Goal: Information Seeking & Learning: Check status

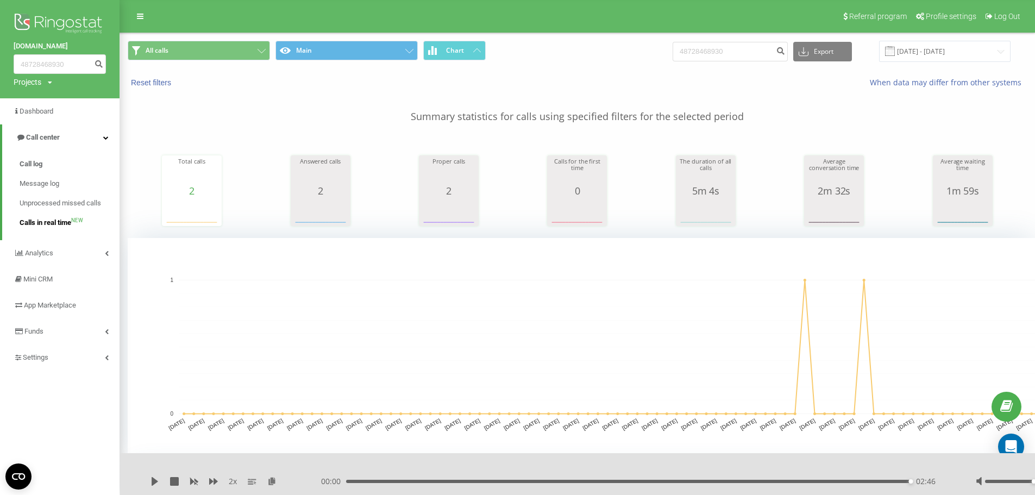
click at [55, 229] on link "Calls in real time NEW" at bounding box center [70, 223] width 100 height 20
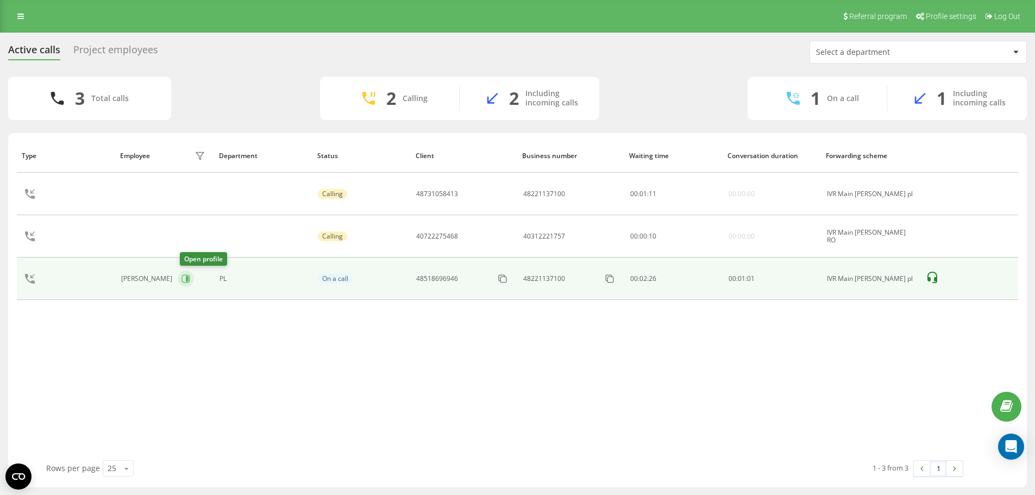
click at [190, 280] on icon at bounding box center [186, 279] width 8 height 8
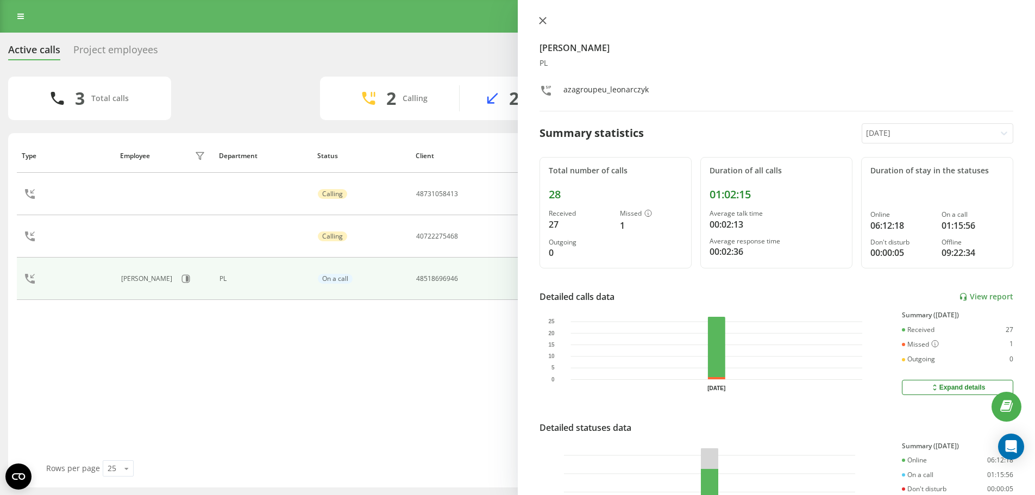
click at [544, 22] on icon at bounding box center [543, 21] width 8 height 8
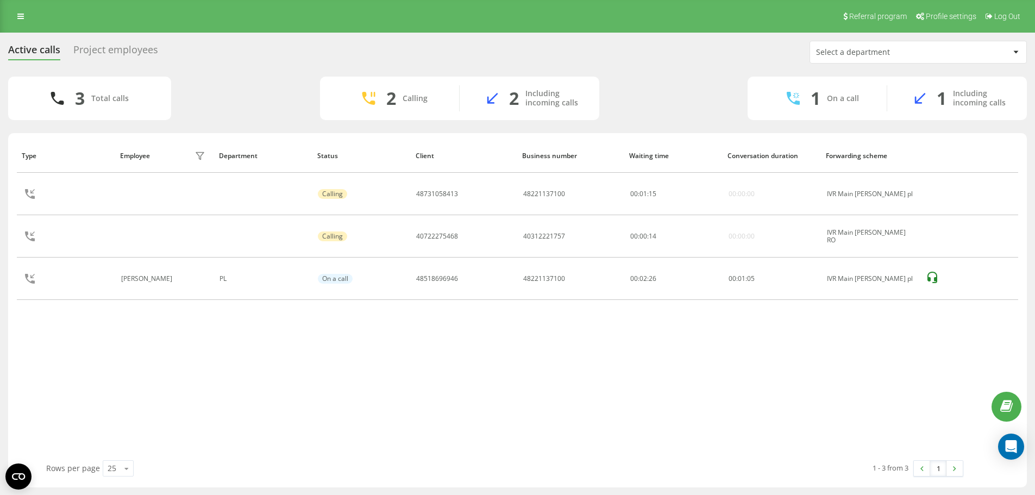
click at [111, 55] on div "Project employees" at bounding box center [115, 52] width 85 height 17
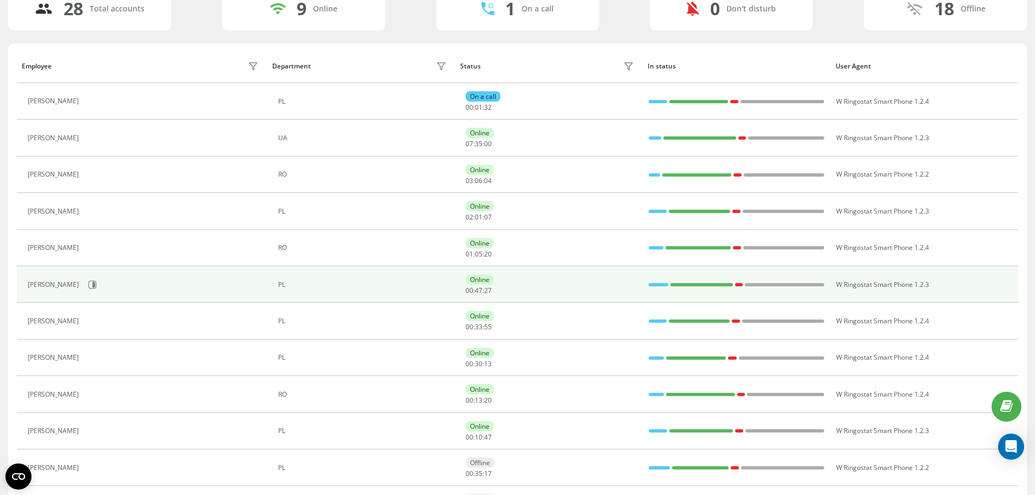
scroll to position [109, 0]
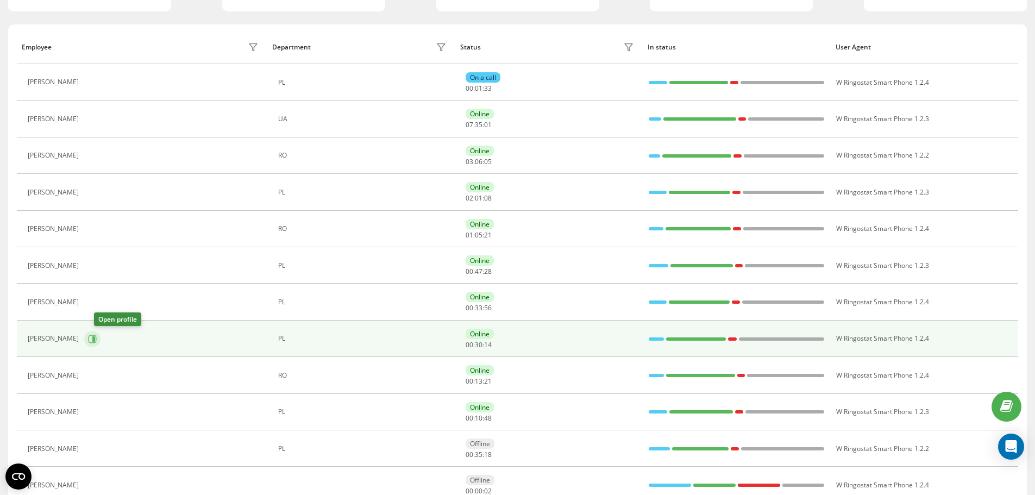
click at [97, 336] on icon at bounding box center [92, 339] width 9 height 9
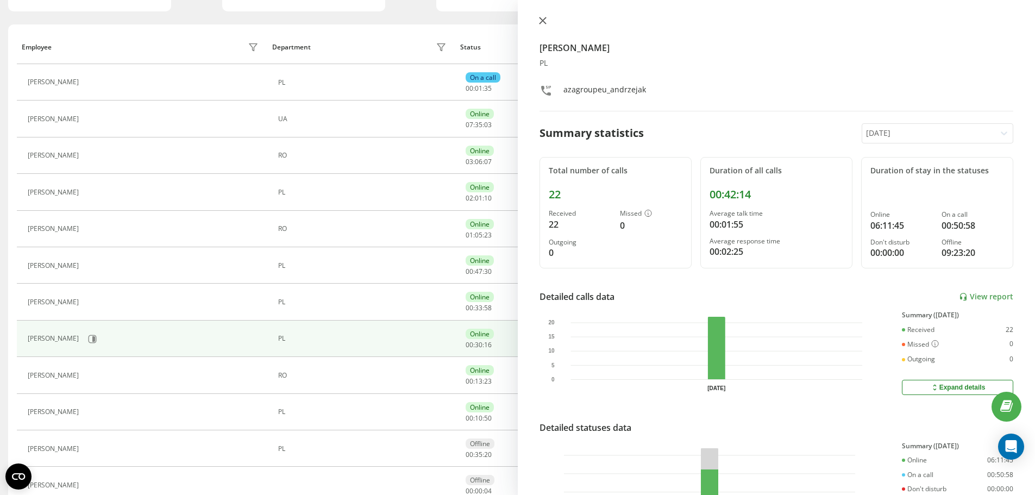
click at [546, 21] on icon at bounding box center [543, 21] width 8 height 8
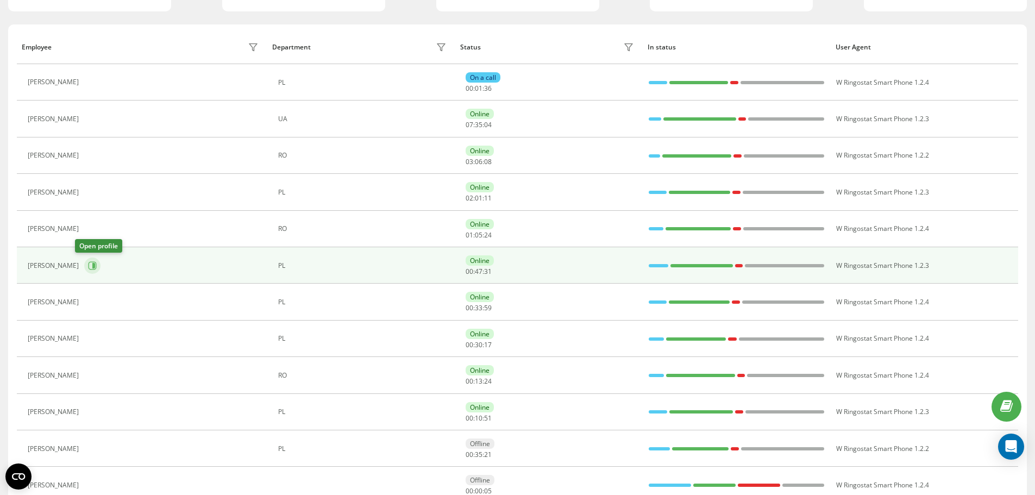
click at [88, 267] on icon at bounding box center [92, 265] width 9 height 9
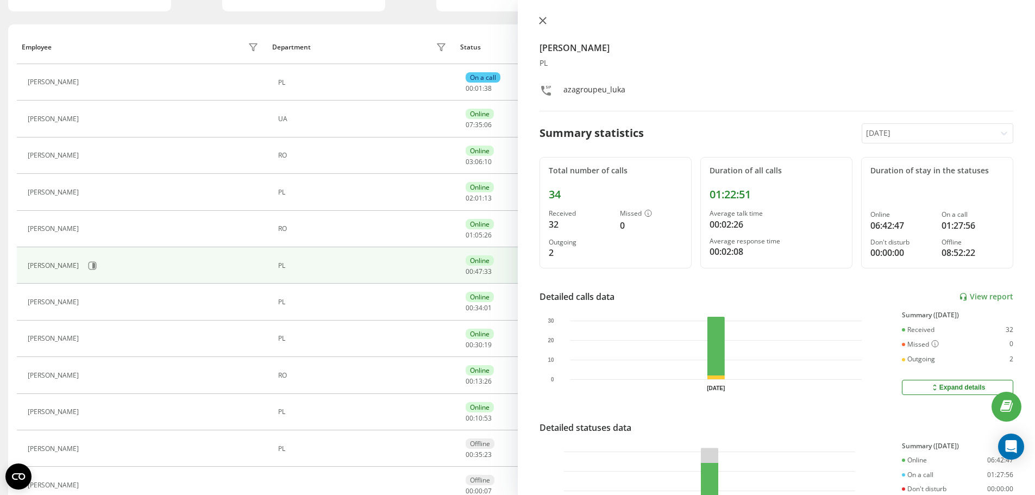
click at [544, 22] on icon at bounding box center [542, 20] width 7 height 7
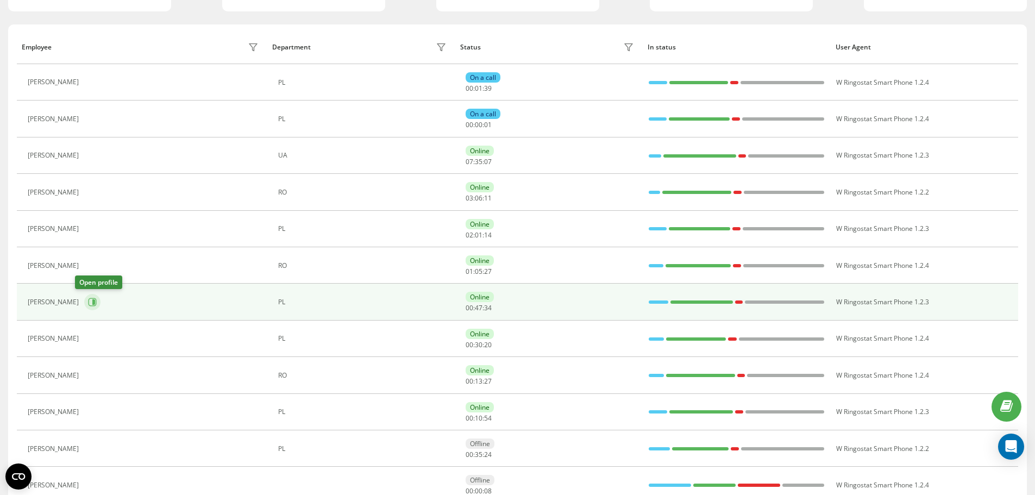
click at [84, 307] on button at bounding box center [92, 302] width 16 height 16
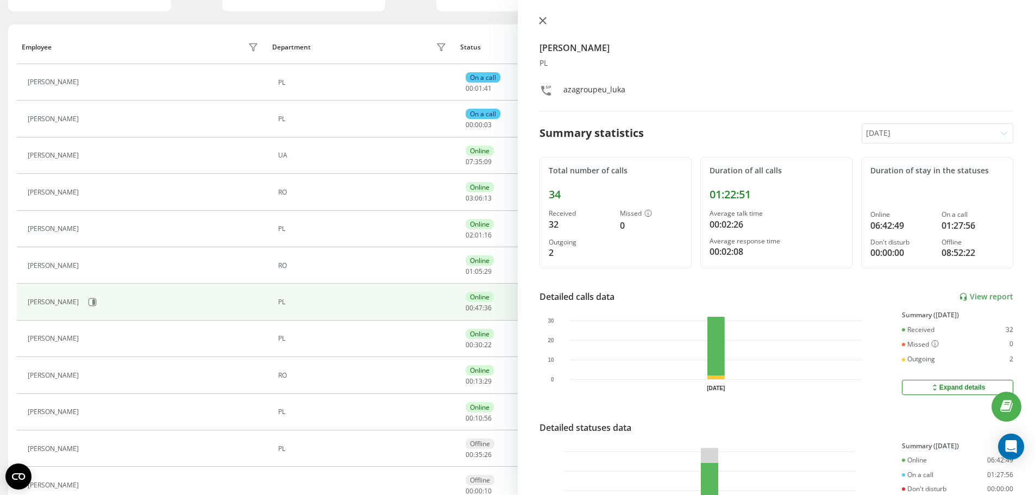
click at [542, 24] on button at bounding box center [542, 21] width 14 height 10
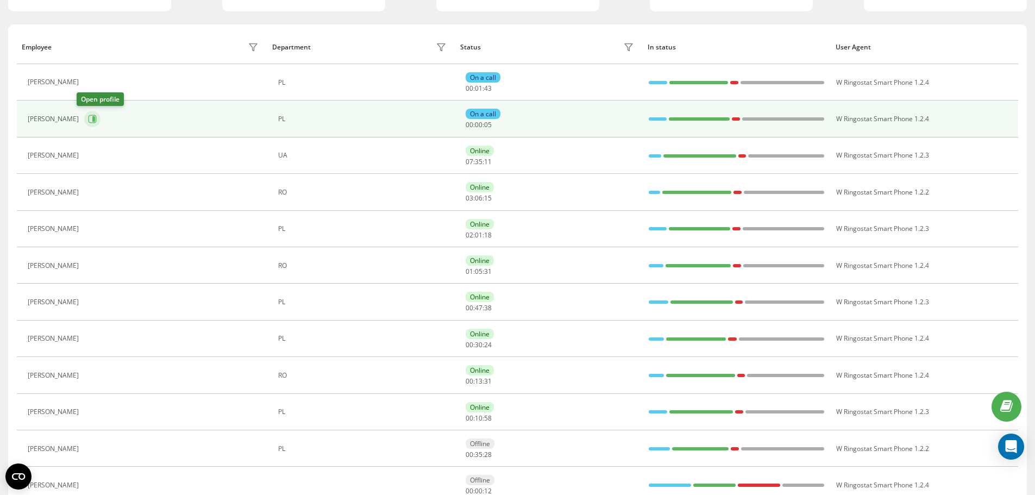
click at [88, 118] on icon at bounding box center [92, 119] width 9 height 9
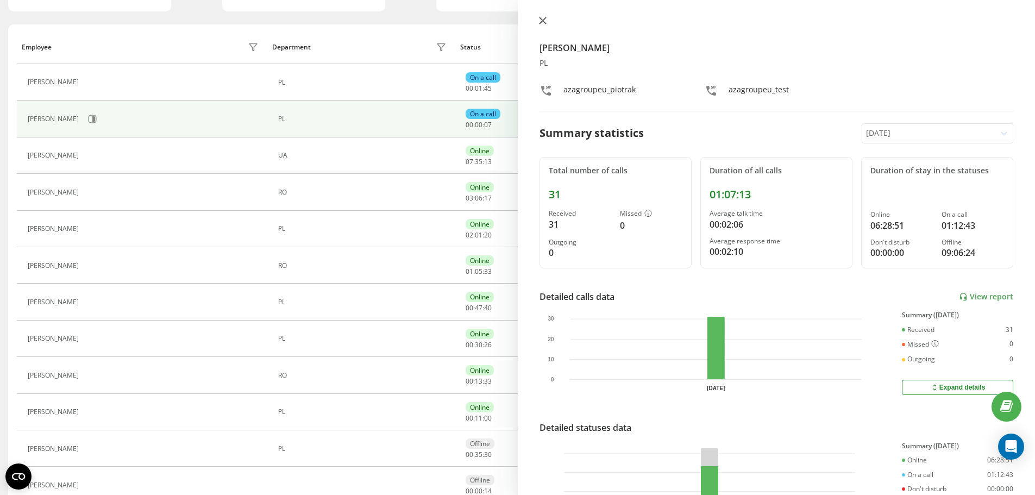
click at [545, 24] on button at bounding box center [542, 21] width 14 height 10
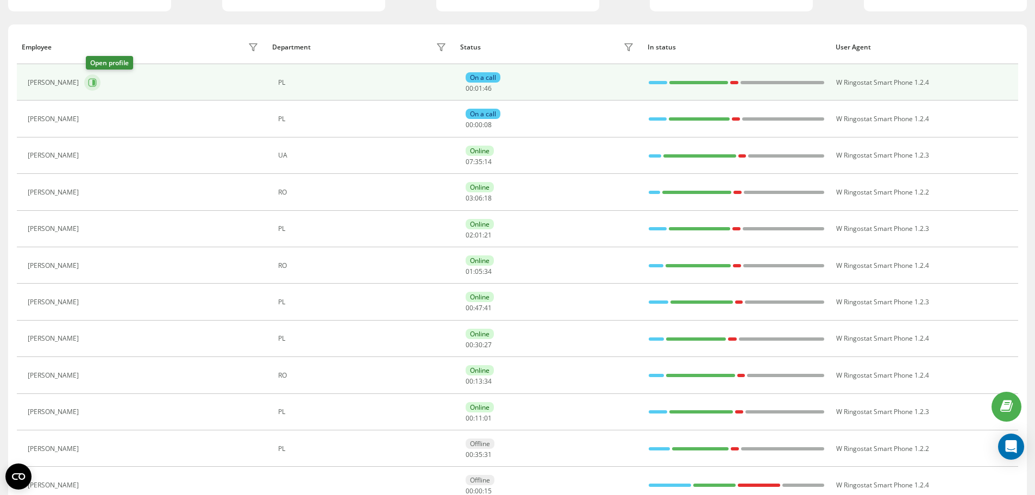
click at [96, 87] on button at bounding box center [92, 82] width 16 height 16
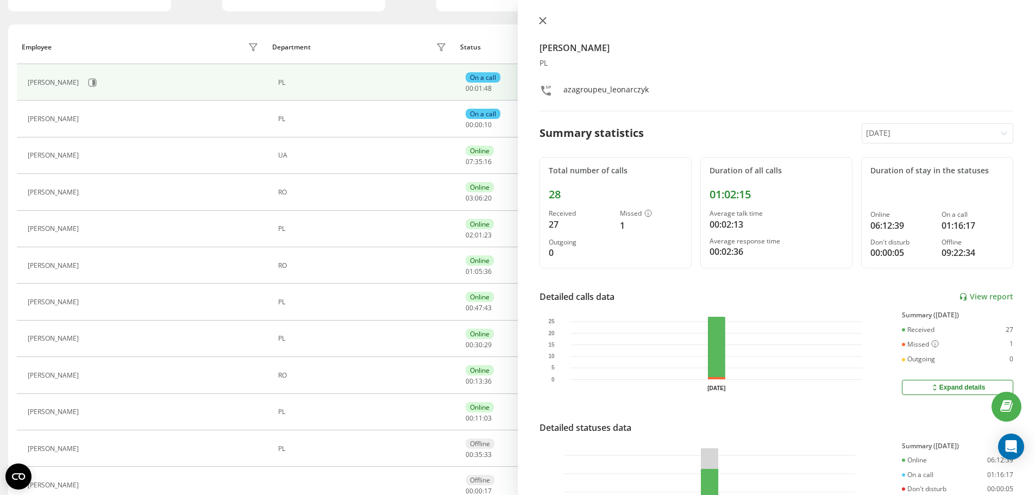
click at [541, 23] on icon at bounding box center [543, 21] width 8 height 8
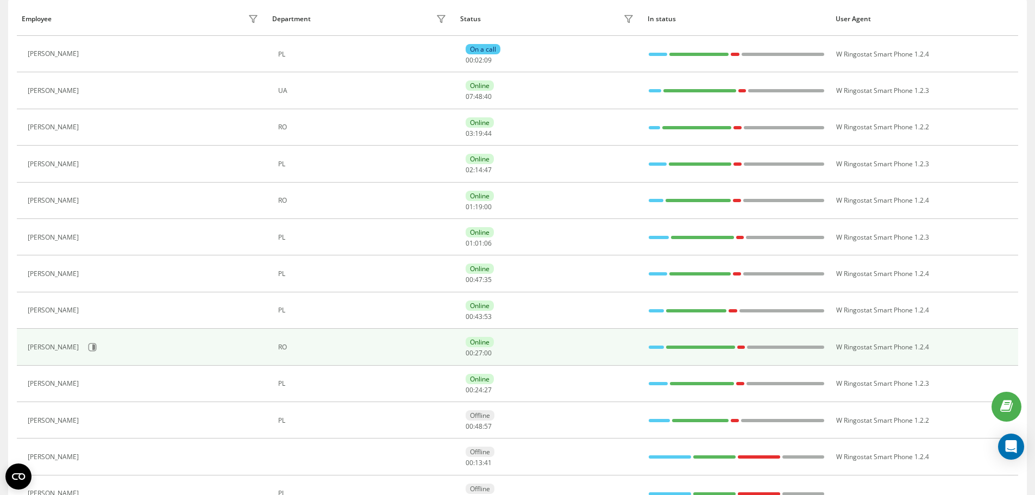
scroll to position [163, 0]
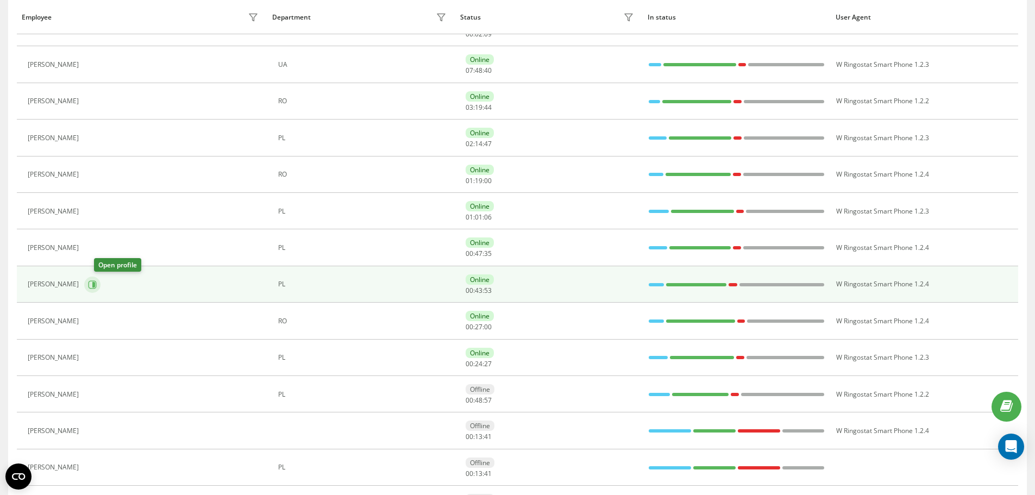
click at [97, 288] on icon at bounding box center [93, 284] width 8 height 8
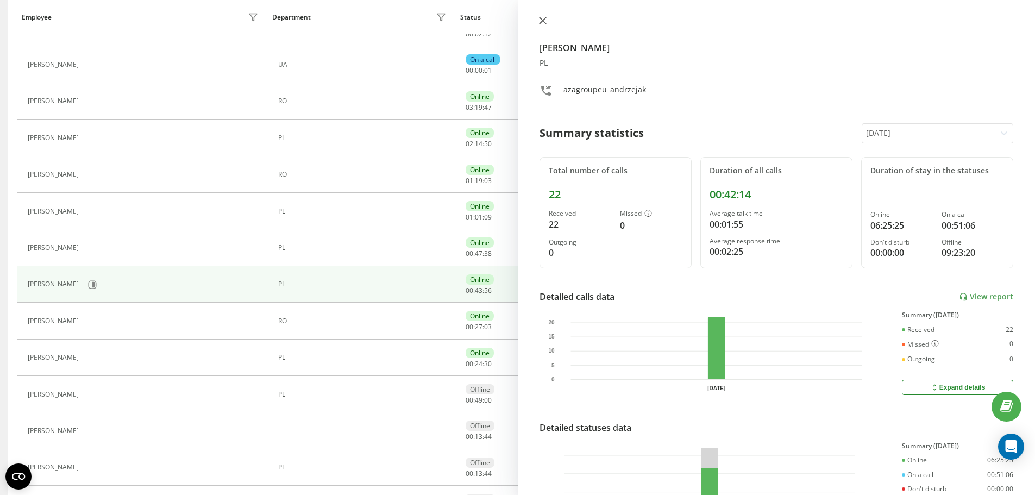
click at [537, 21] on button at bounding box center [542, 21] width 14 height 10
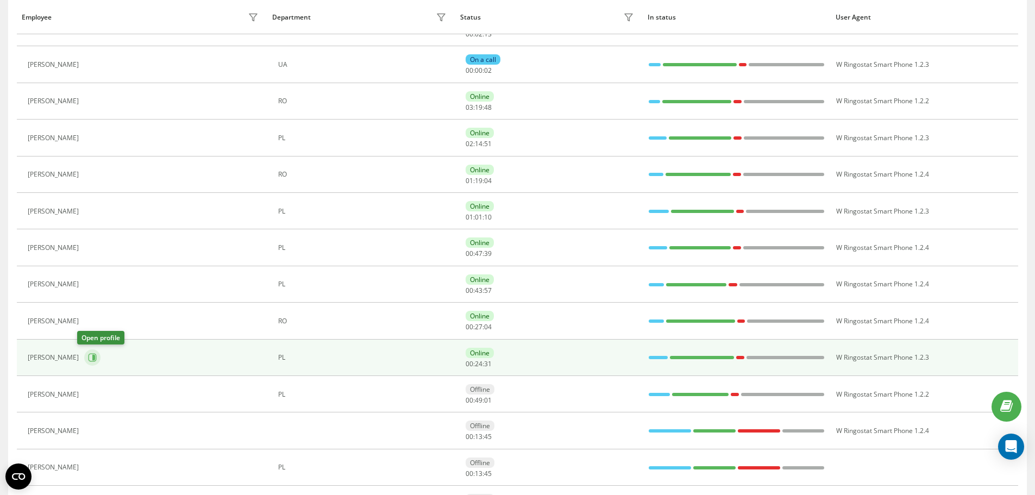
click at [84, 363] on button at bounding box center [92, 357] width 16 height 16
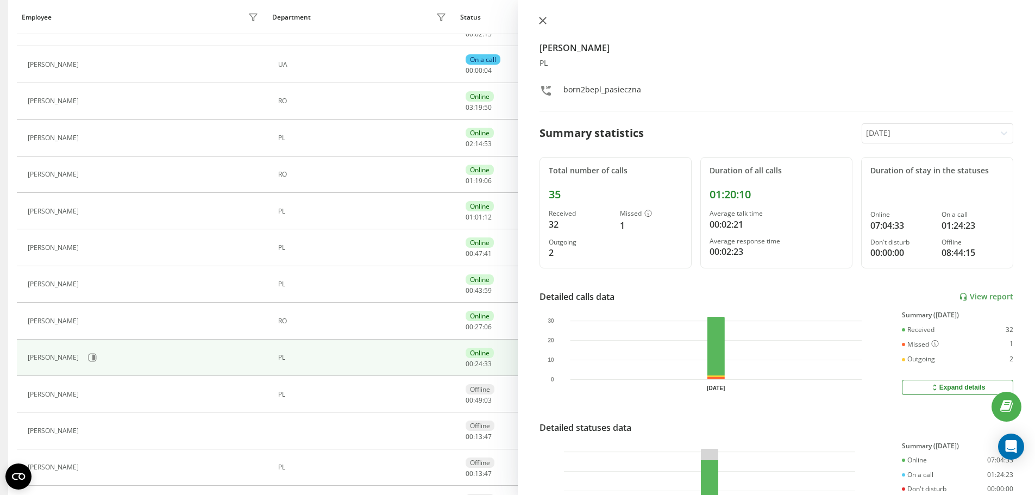
click at [543, 19] on icon at bounding box center [543, 21] width 8 height 8
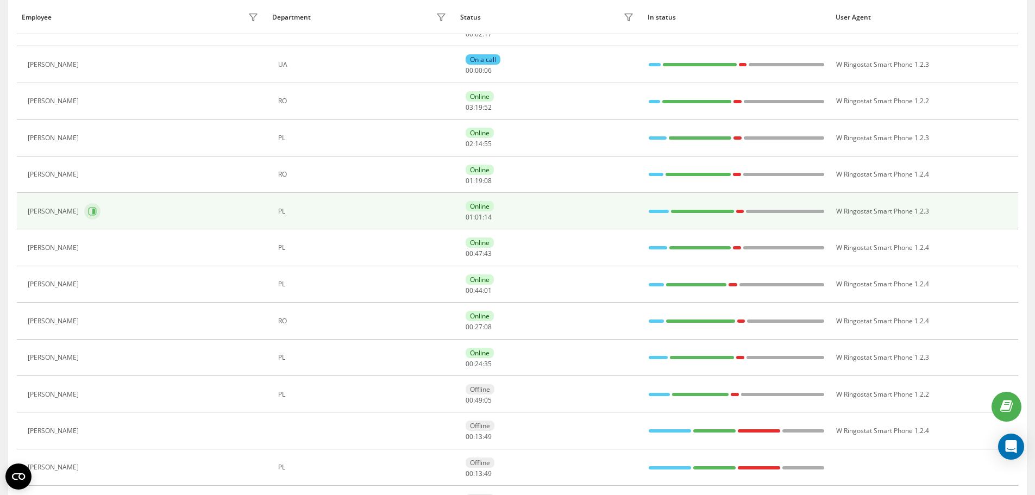
click at [88, 210] on icon at bounding box center [92, 211] width 9 height 9
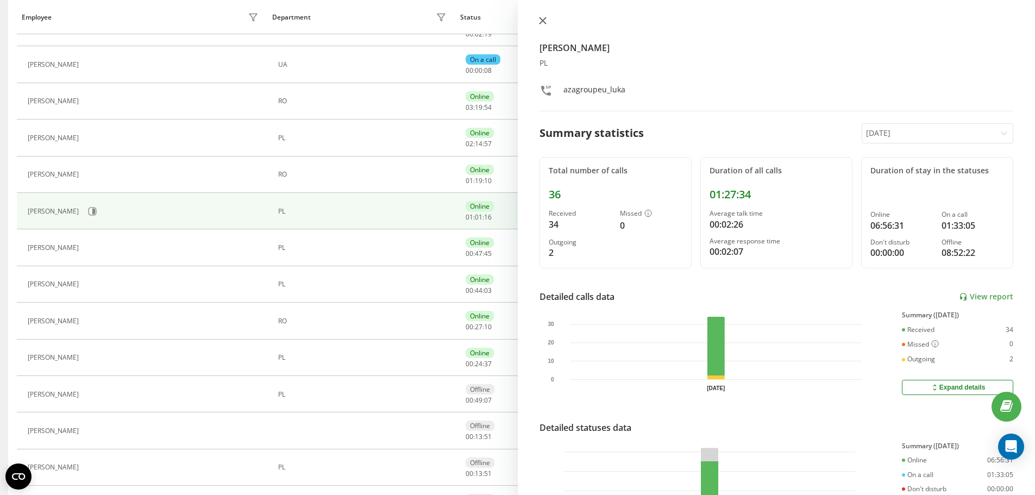
click at [543, 21] on icon at bounding box center [542, 20] width 7 height 7
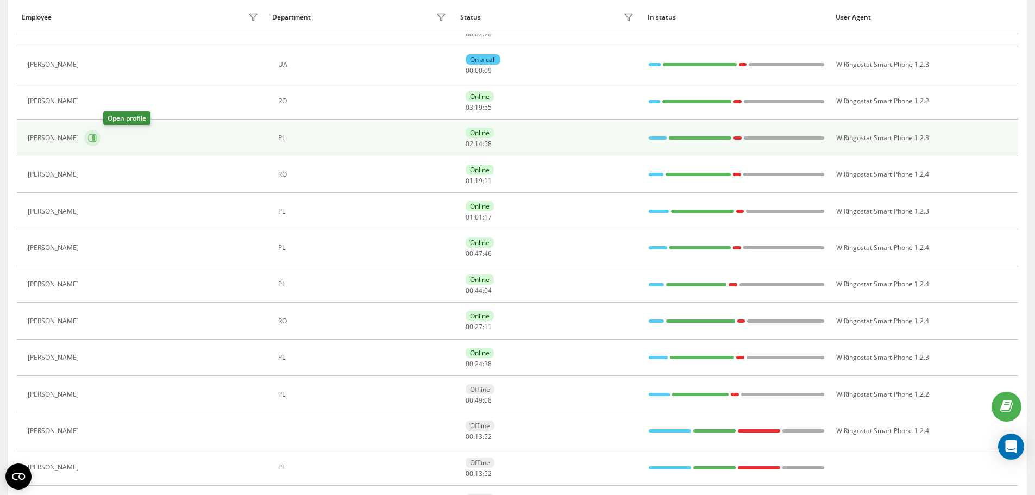
click at [97, 142] on icon at bounding box center [92, 138] width 9 height 9
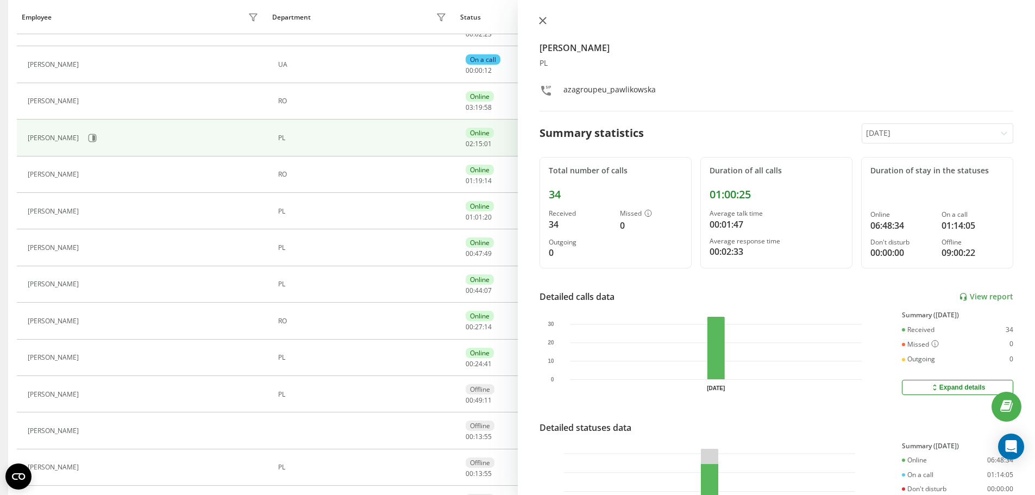
click at [540, 18] on icon at bounding box center [542, 20] width 7 height 7
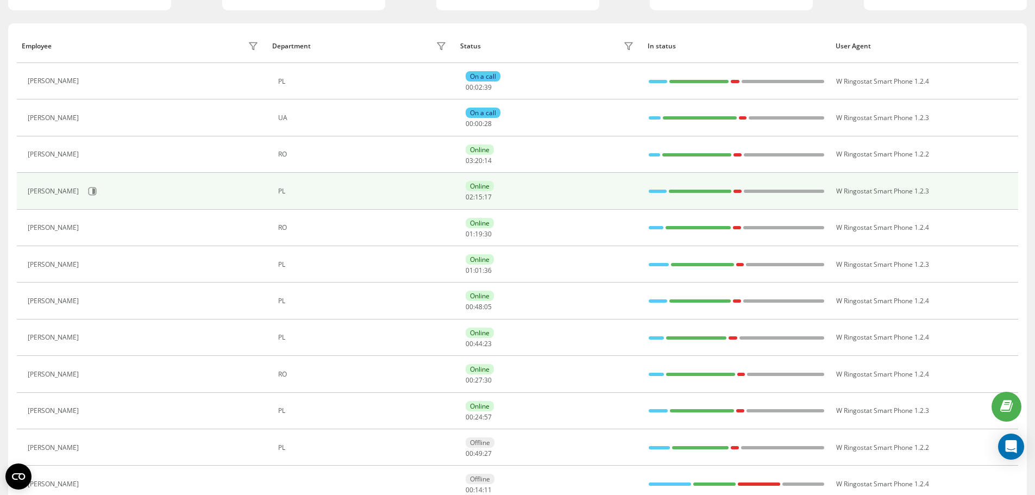
scroll to position [109, 0]
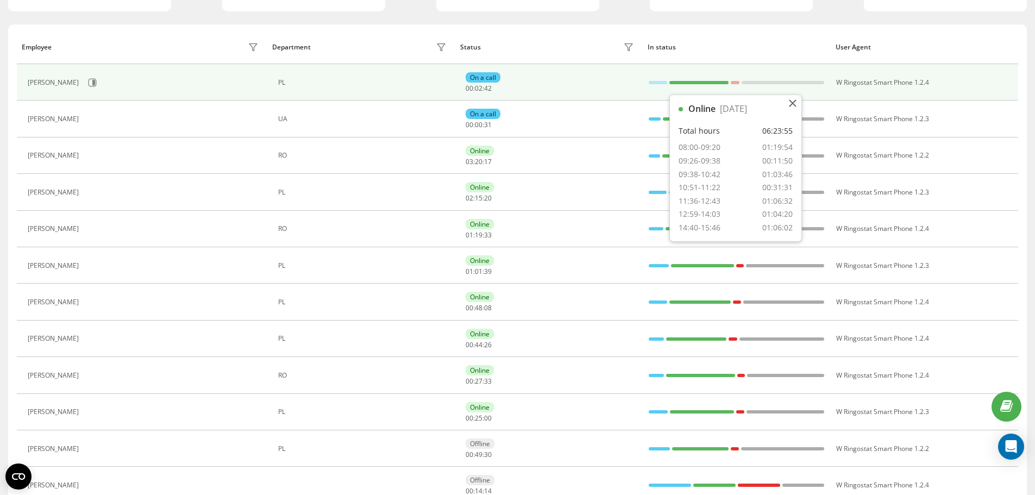
click at [694, 84] on div at bounding box center [698, 82] width 59 height 14
click at [93, 83] on icon at bounding box center [92, 82] width 9 height 9
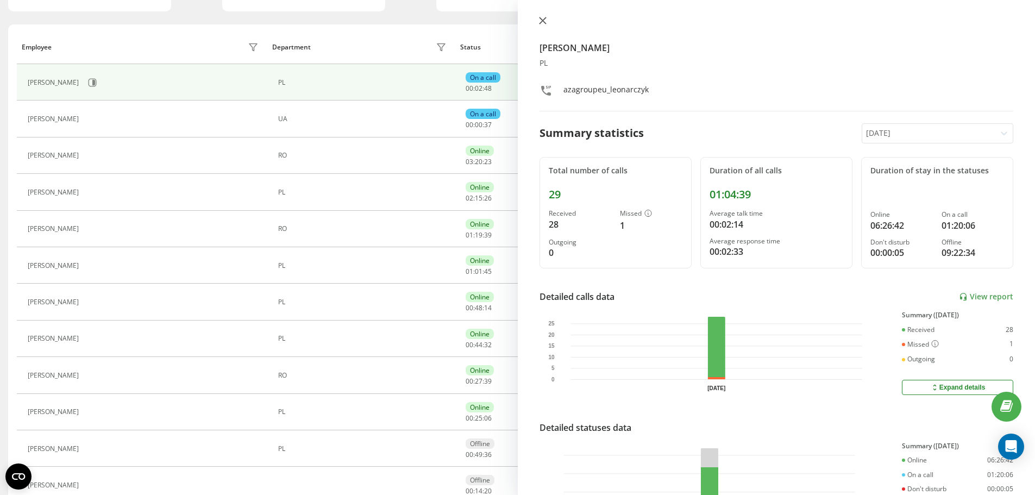
click at [544, 20] on icon at bounding box center [543, 21] width 8 height 8
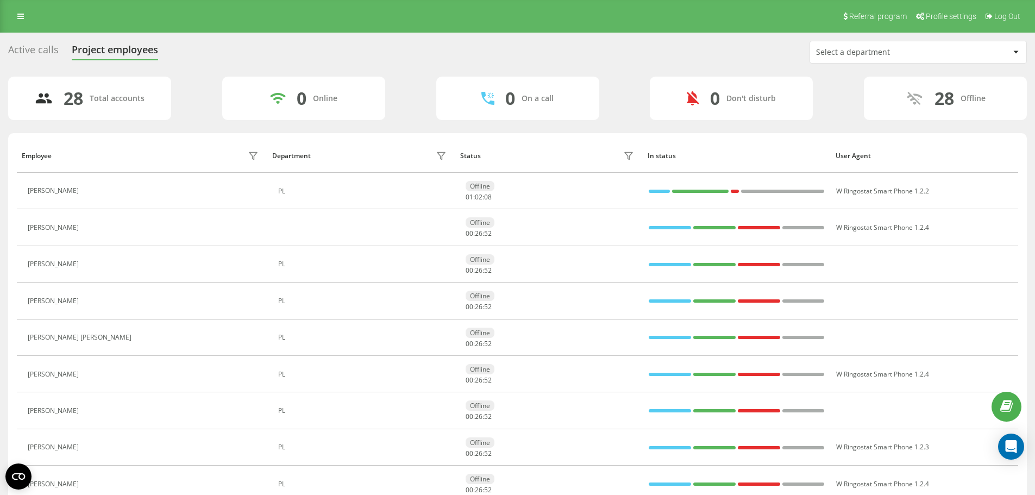
click at [41, 49] on div "Active calls" at bounding box center [33, 52] width 51 height 17
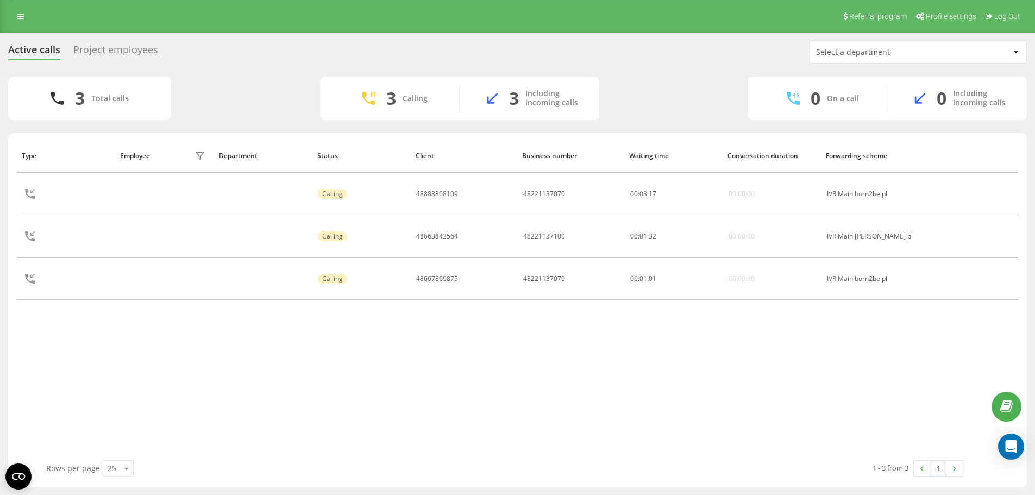
click at [127, 55] on div "Project employees" at bounding box center [115, 52] width 85 height 17
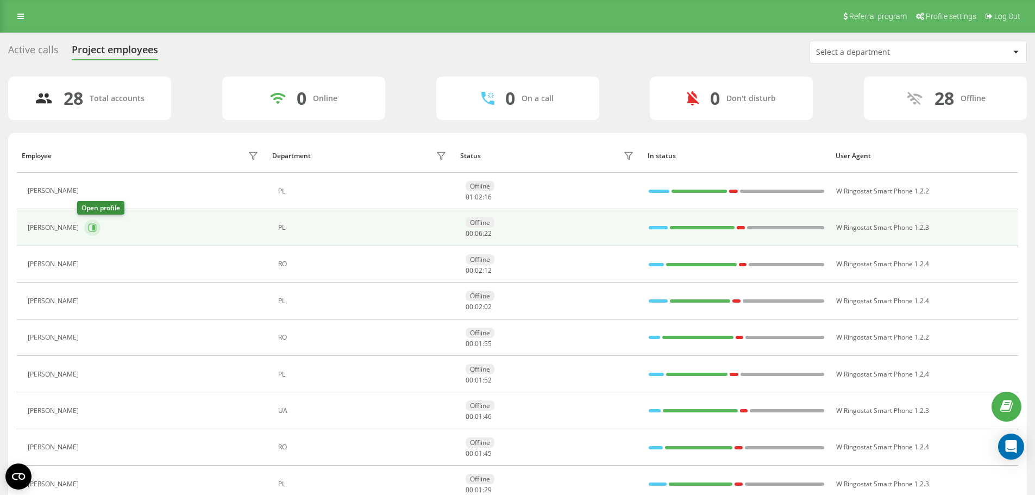
click at [90, 222] on button at bounding box center [92, 227] width 16 height 16
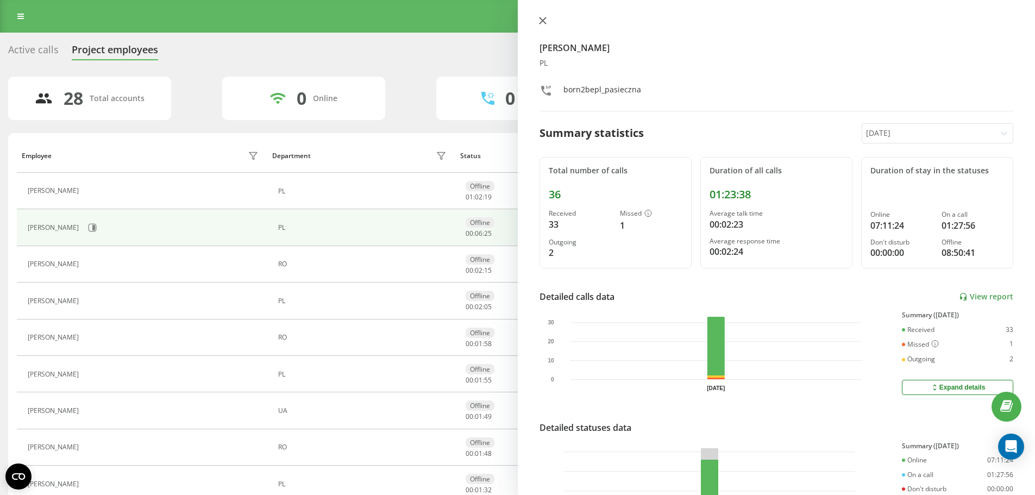
click at [539, 19] on icon at bounding box center [543, 21] width 8 height 8
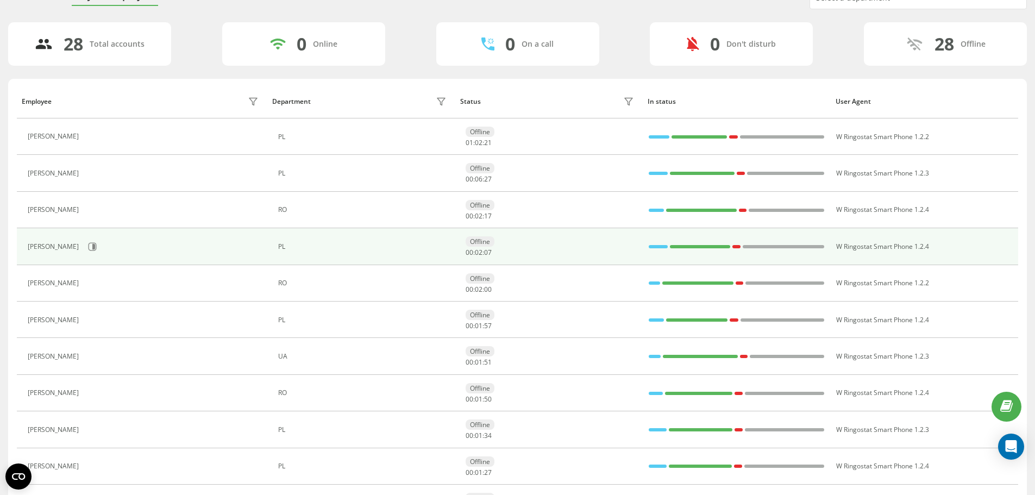
scroll to position [109, 0]
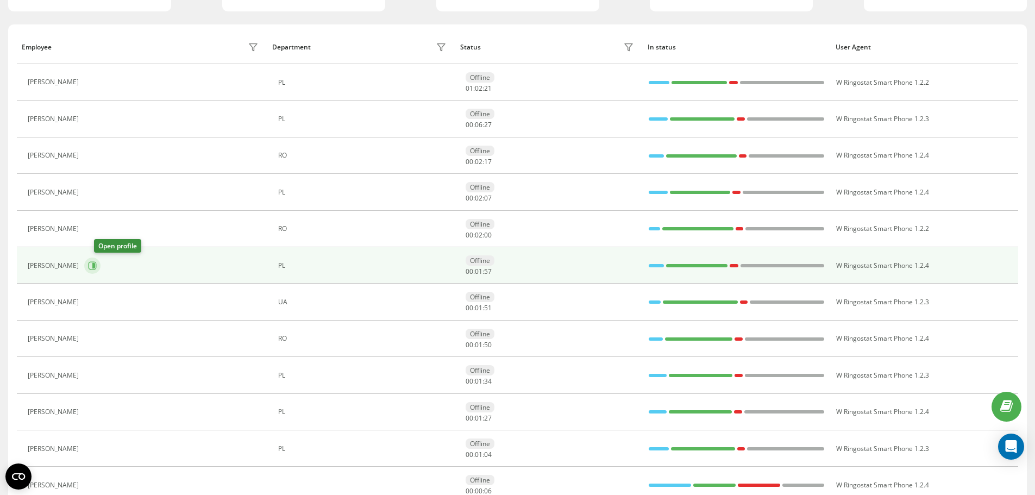
click at [95, 267] on button at bounding box center [92, 265] width 16 height 16
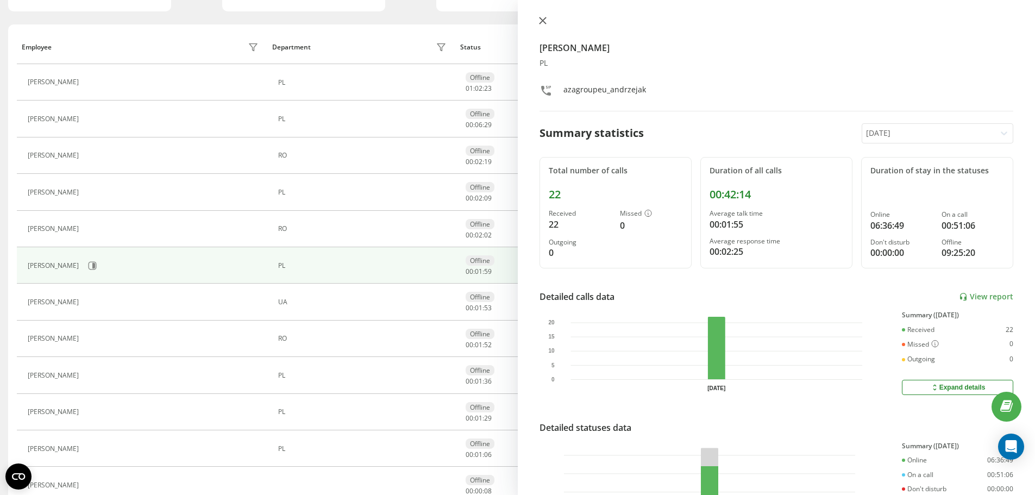
click at [542, 20] on icon at bounding box center [543, 21] width 8 height 8
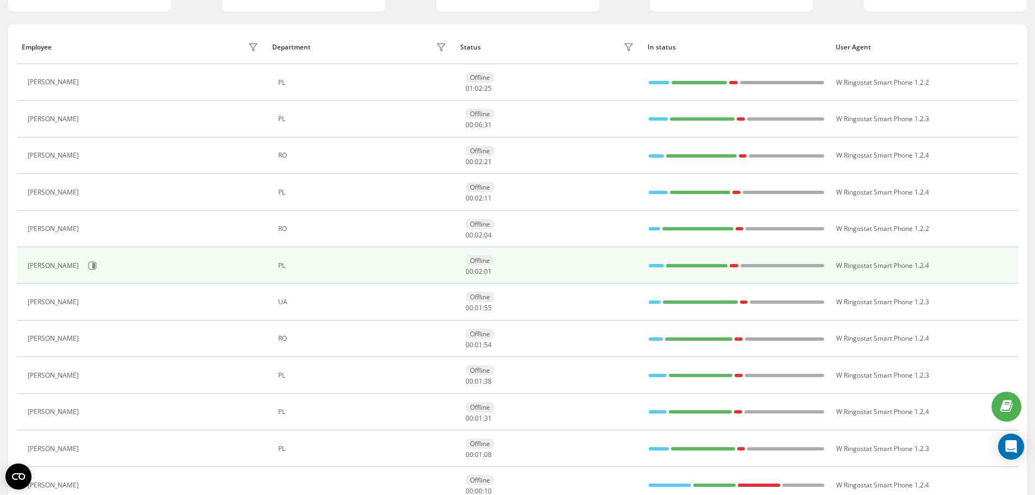
click at [683, 259] on div at bounding box center [696, 266] width 61 height 14
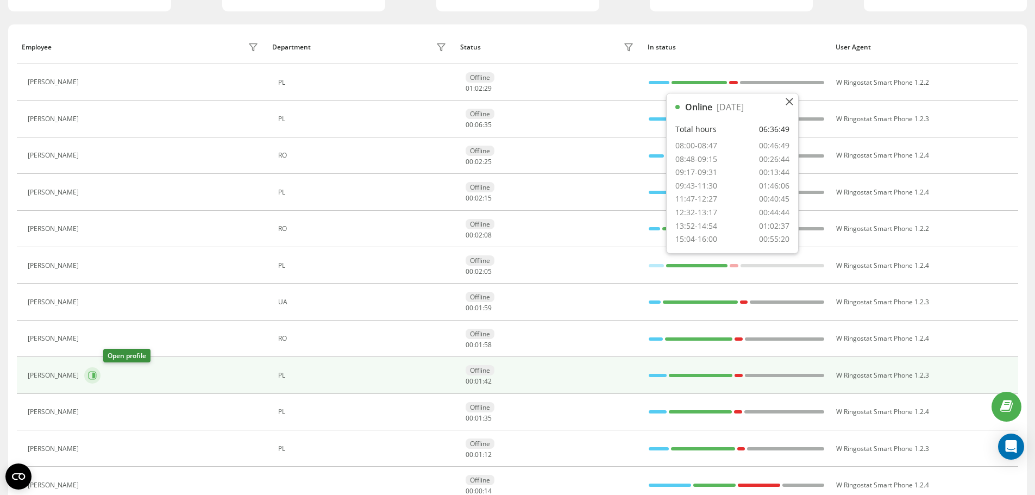
click at [100, 377] on button at bounding box center [92, 375] width 16 height 16
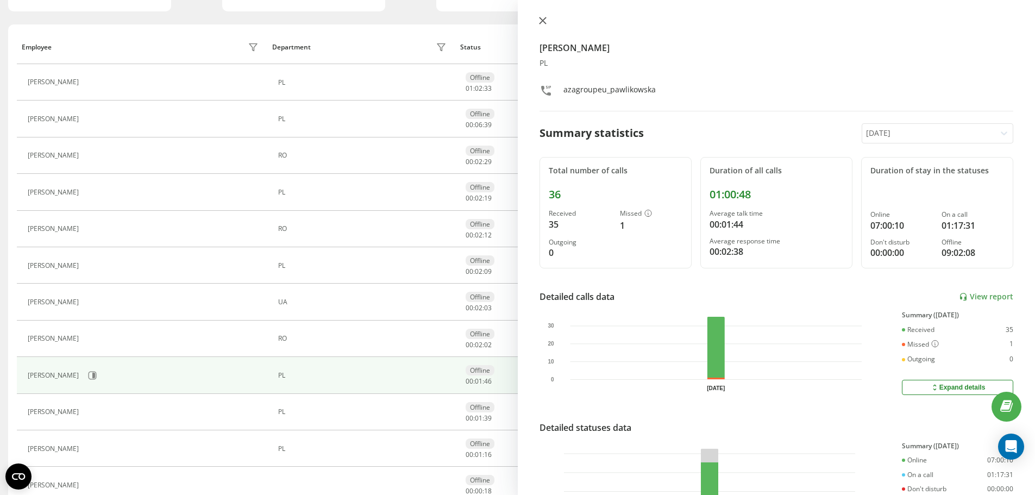
click at [544, 20] on icon at bounding box center [543, 21] width 8 height 8
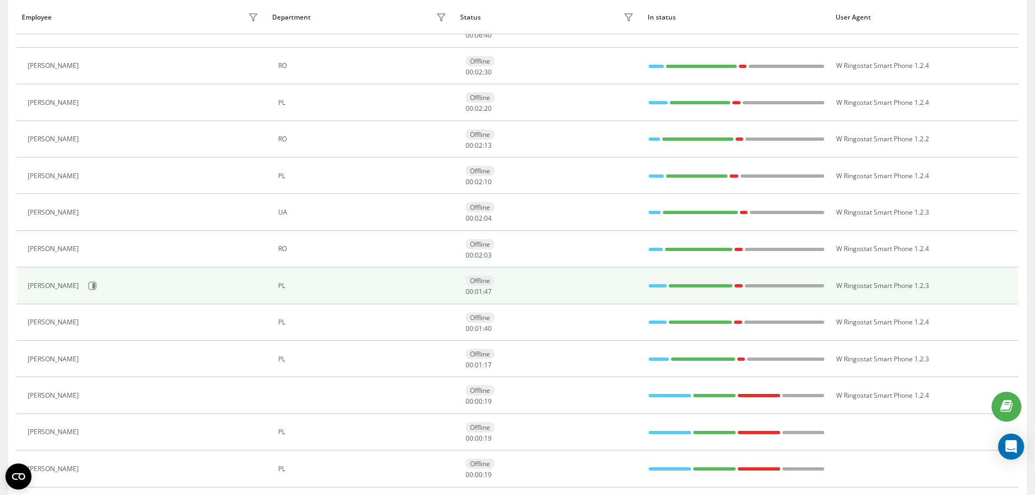
scroll to position [217, 0]
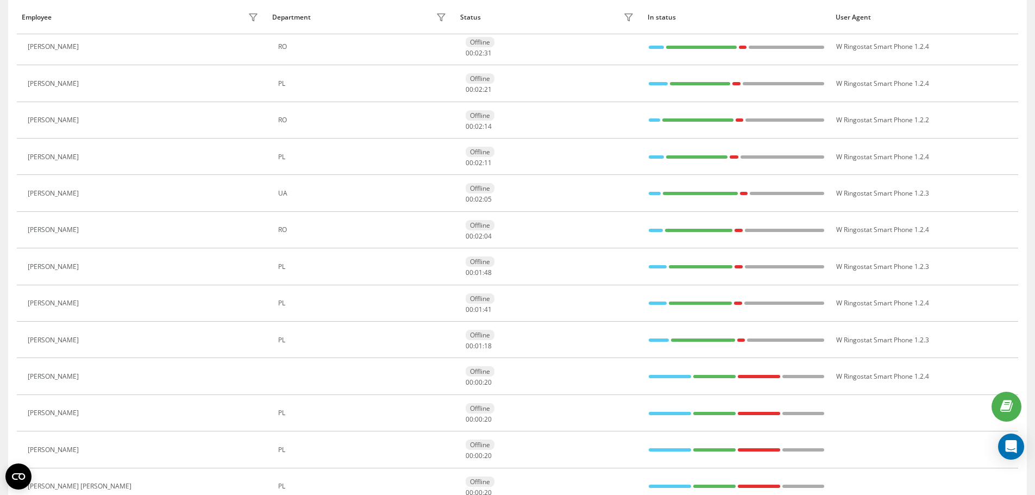
click at [90, 307] on button at bounding box center [90, 304] width 13 height 15
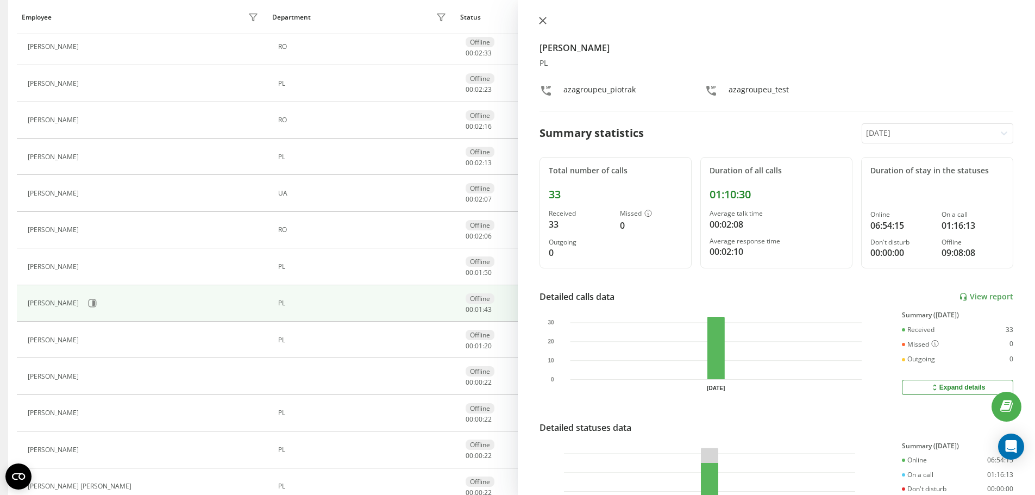
click at [543, 24] on button at bounding box center [542, 21] width 14 height 10
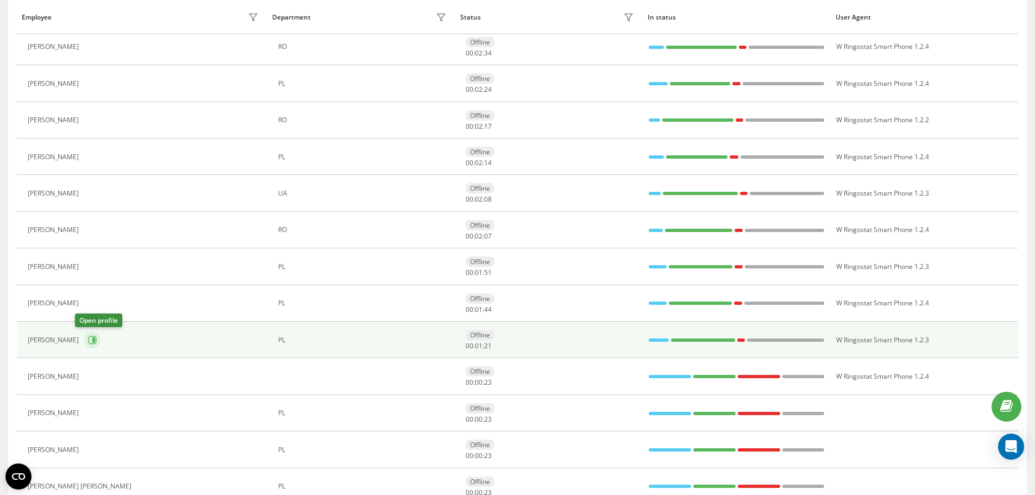
click at [85, 344] on button at bounding box center [92, 340] width 16 height 16
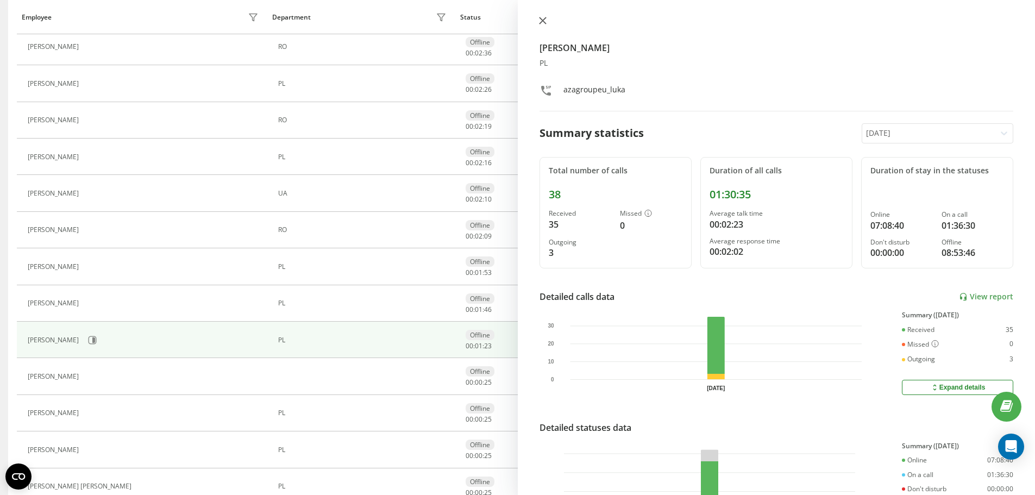
click at [541, 20] on icon at bounding box center [543, 21] width 8 height 8
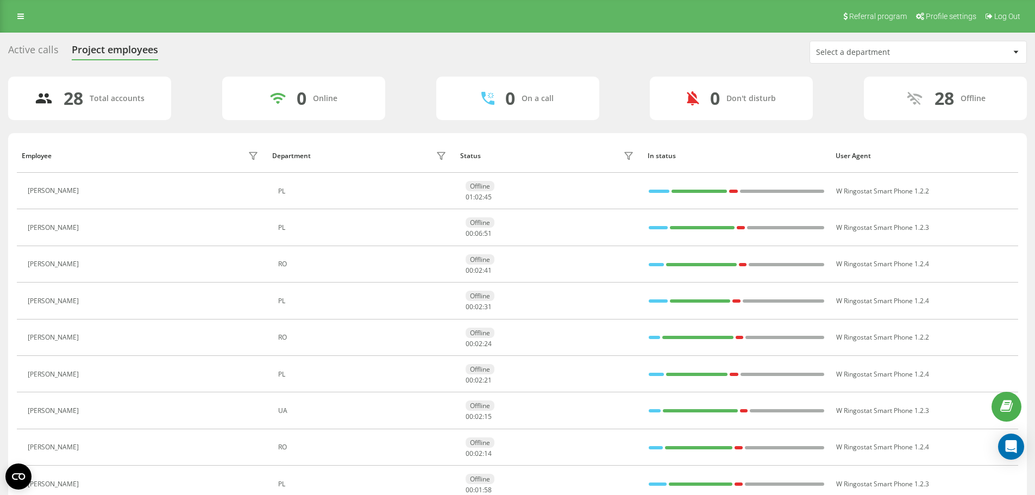
click at [17, 44] on div "Active calls" at bounding box center [33, 52] width 51 height 17
click at [11, 14] on link at bounding box center [21, 16] width 20 height 15
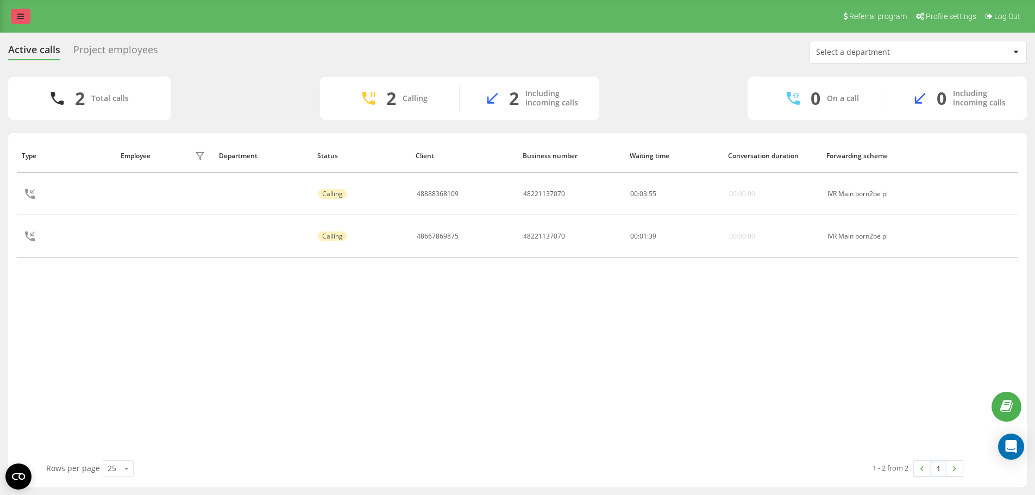
click at [20, 16] on icon at bounding box center [20, 16] width 7 height 8
